Goal: Task Accomplishment & Management: Manage account settings

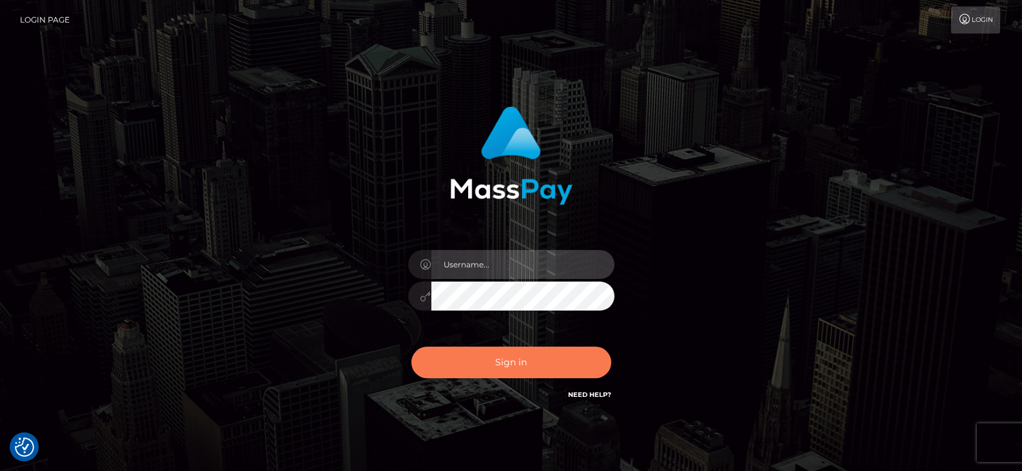
type input "Nocelyn.xcite"
click at [476, 365] on button "Sign in" at bounding box center [511, 363] width 200 height 32
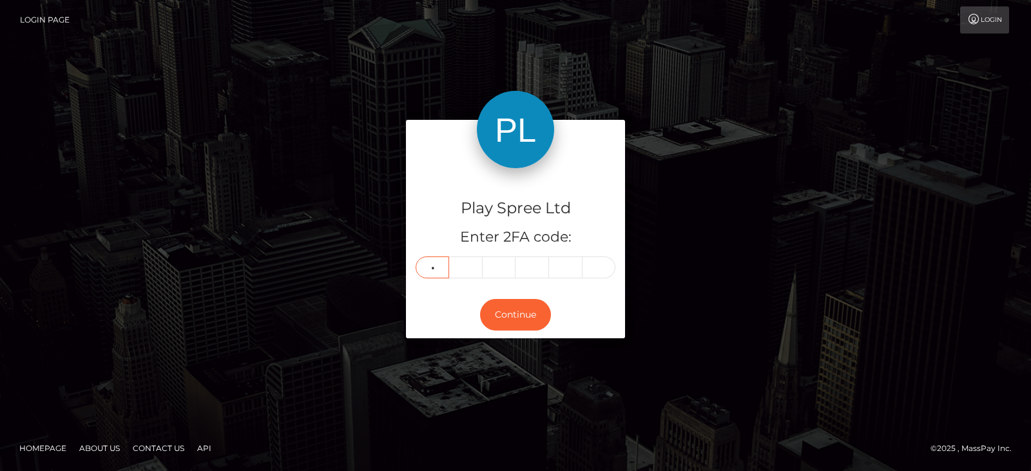
type input "8"
type input "7"
type input "6"
type input "3"
type input "2"
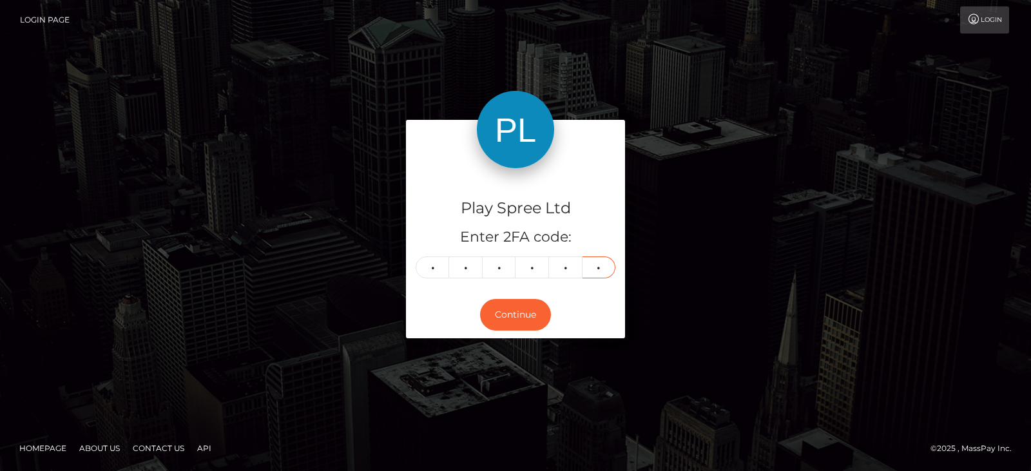
type input "7"
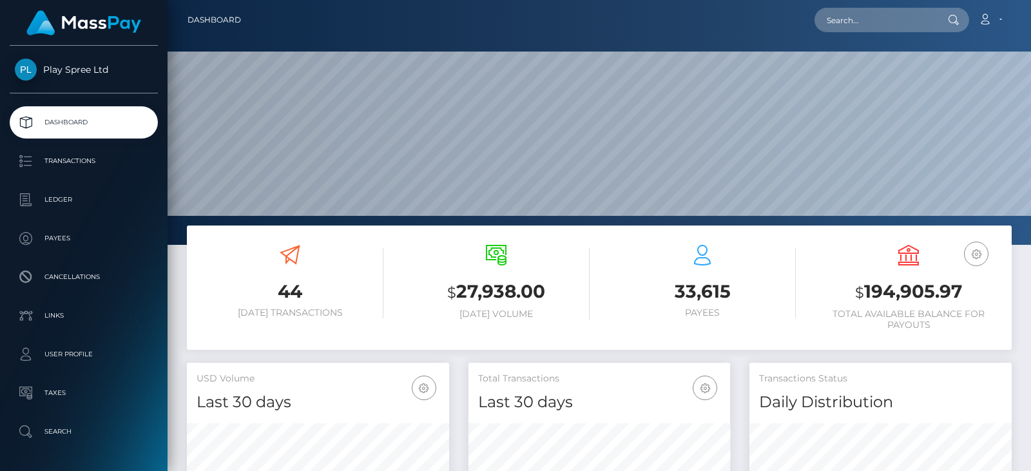
scroll to position [229, 262]
click at [923, 307] on div "USD Balance $ 194,905.97 Total Available Balance for Payouts" at bounding box center [909, 288] width 187 height 86
click at [915, 299] on h3 "$ 194,905.97" at bounding box center [909, 292] width 187 height 26
copy h3 "194,905.97"
